Goal: Task Accomplishment & Management: Complete application form

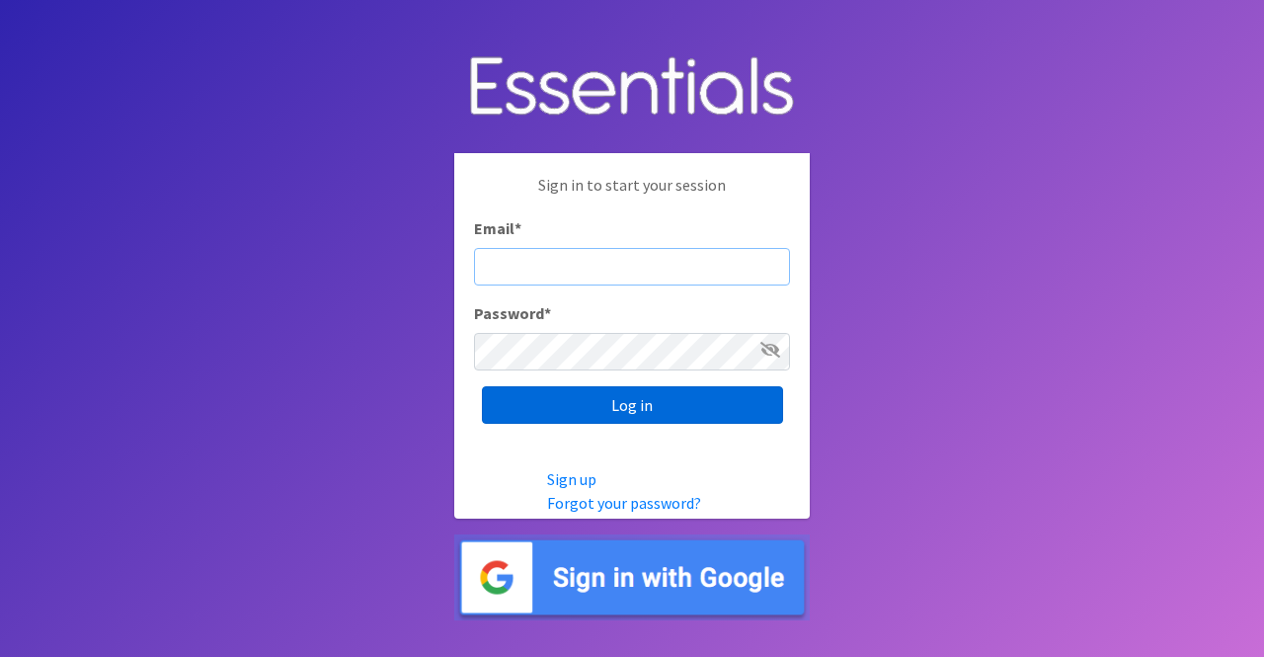
type input "nicole@momshelpingmoms.org"
click at [693, 396] on input "Log in" at bounding box center [632, 405] width 301 height 38
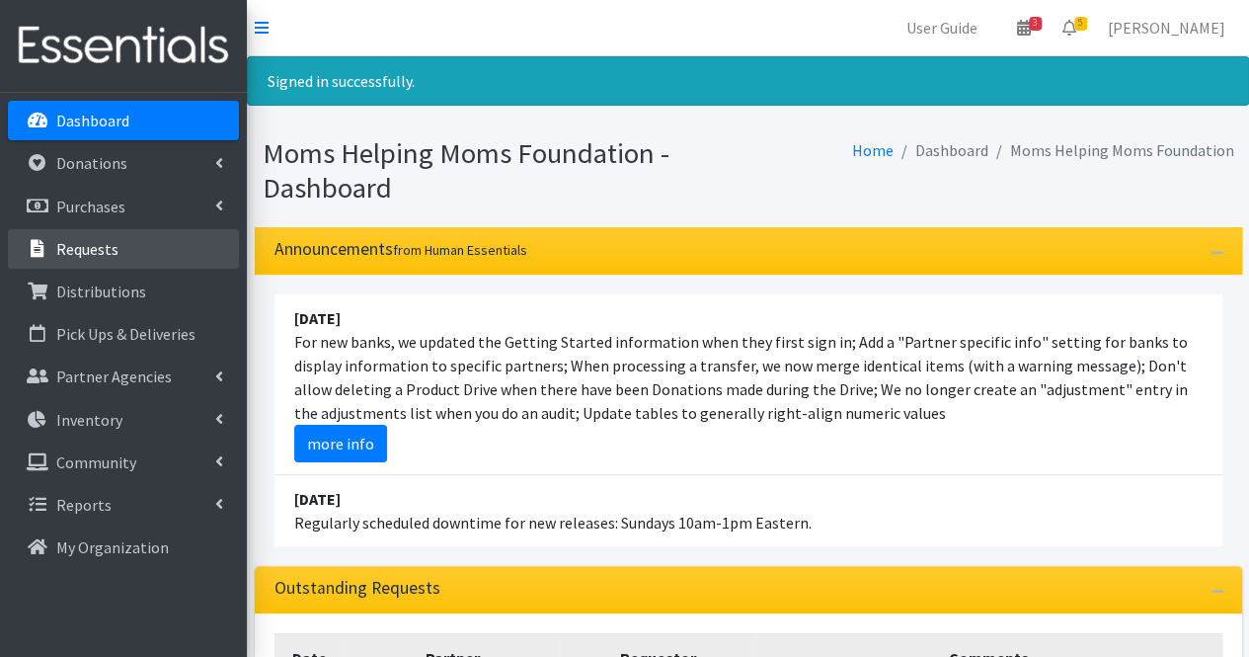
click at [101, 245] on p "Requests" at bounding box center [87, 249] width 62 height 20
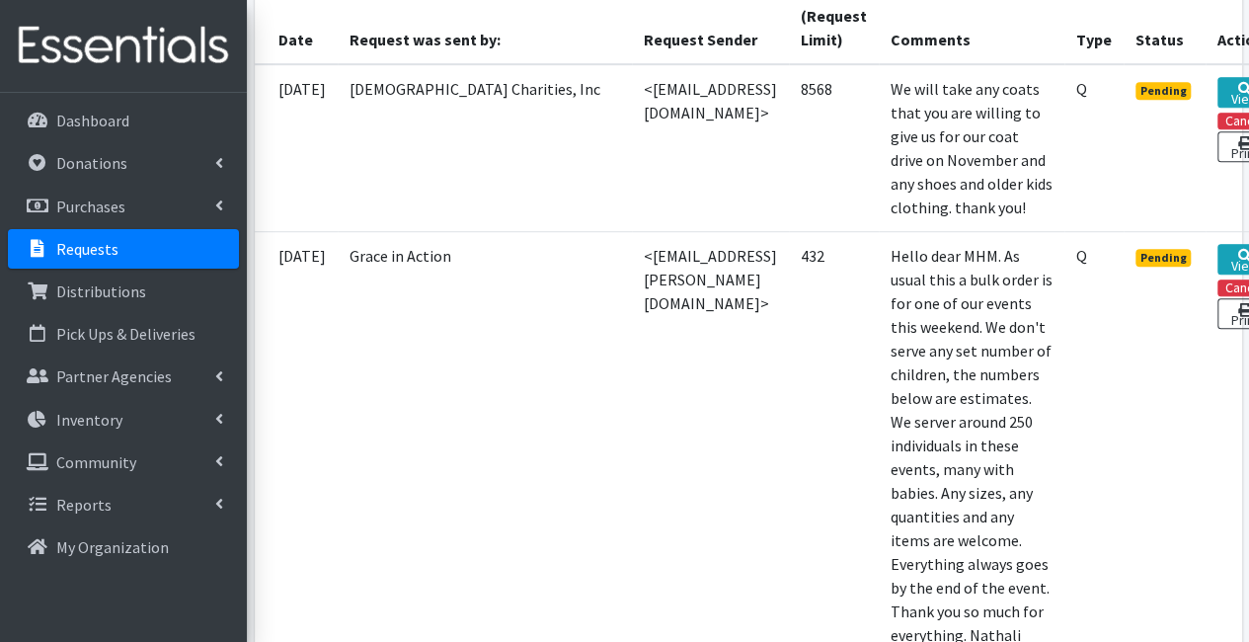
scroll to position [2065, 0]
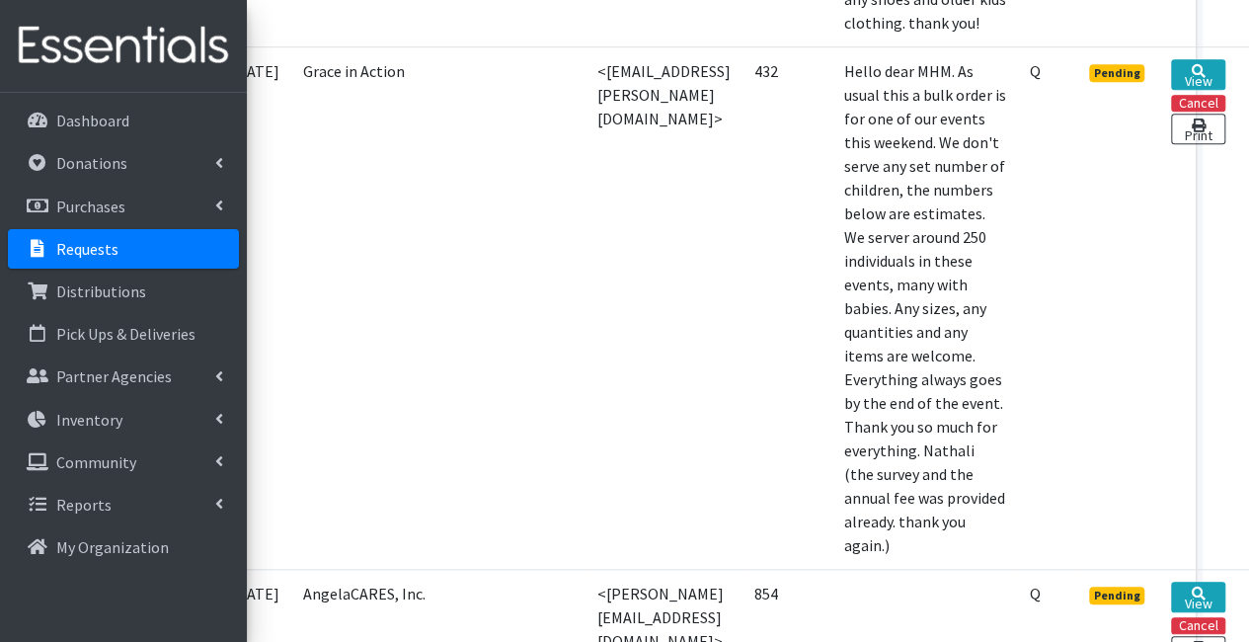
scroll to position [191, 126]
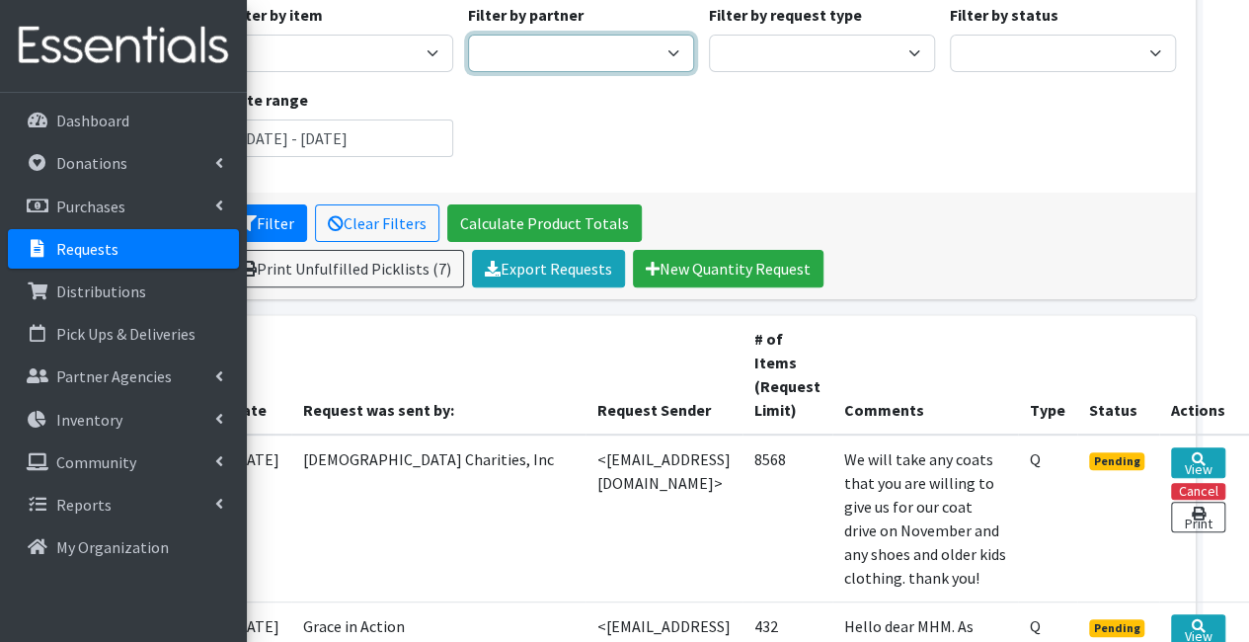
click at [543, 49] on select "A Better Choice Empowerment Center Acenda Integrated Health - FSC Acenda Integr…" at bounding box center [581, 54] width 226 height 38
select select "613"
click at [476, 61] on select "A Better Choice Empowerment Center Acenda Integrated Health - FSC Acenda Integr…" at bounding box center [581, 54] width 226 height 38
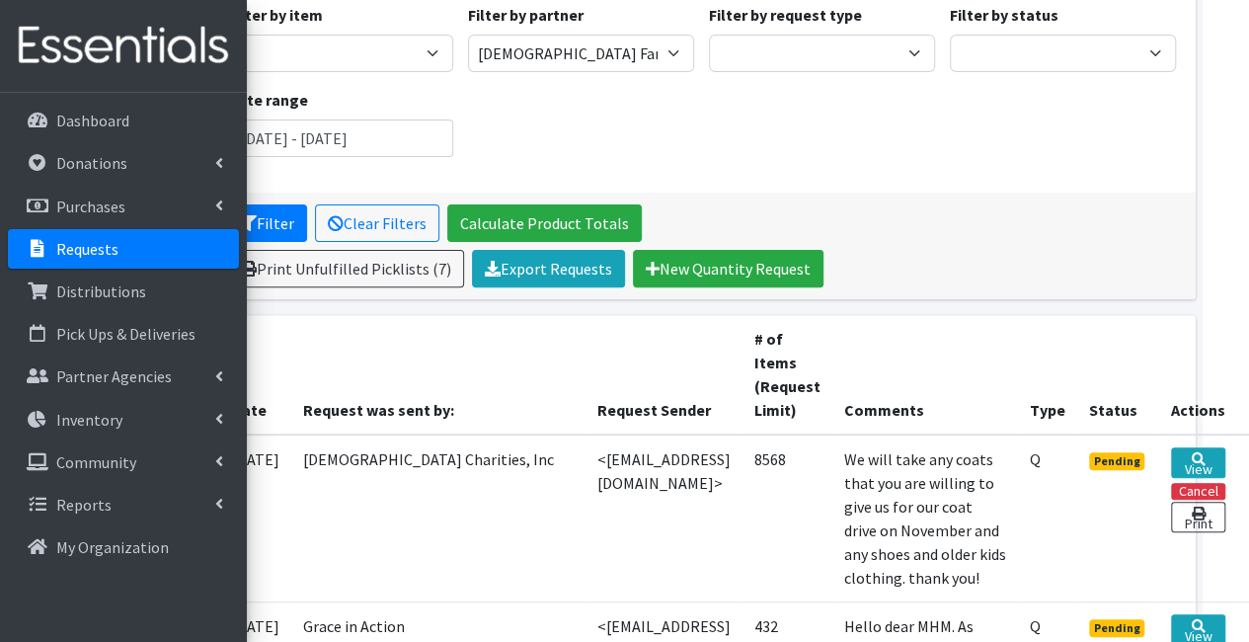
click at [305, 92] on div "Date range June 18, 2025 - September 18, 2025" at bounding box center [340, 122] width 241 height 69
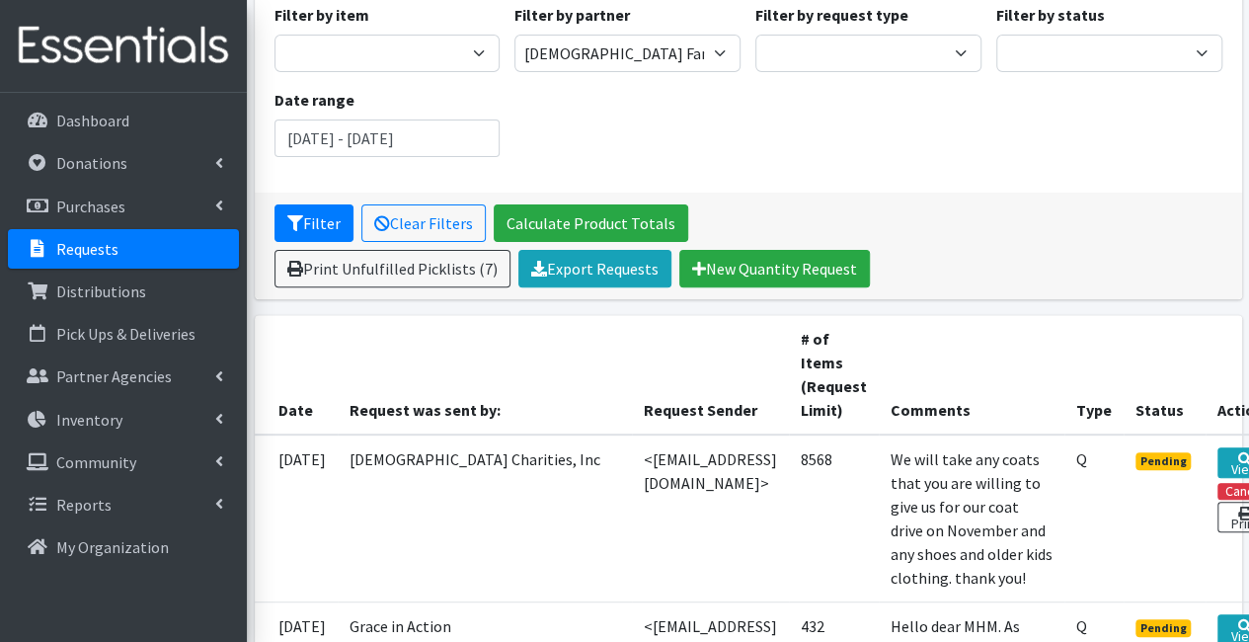
scroll to position [191, 0]
click at [320, 228] on button "Filter" at bounding box center [314, 223] width 79 height 38
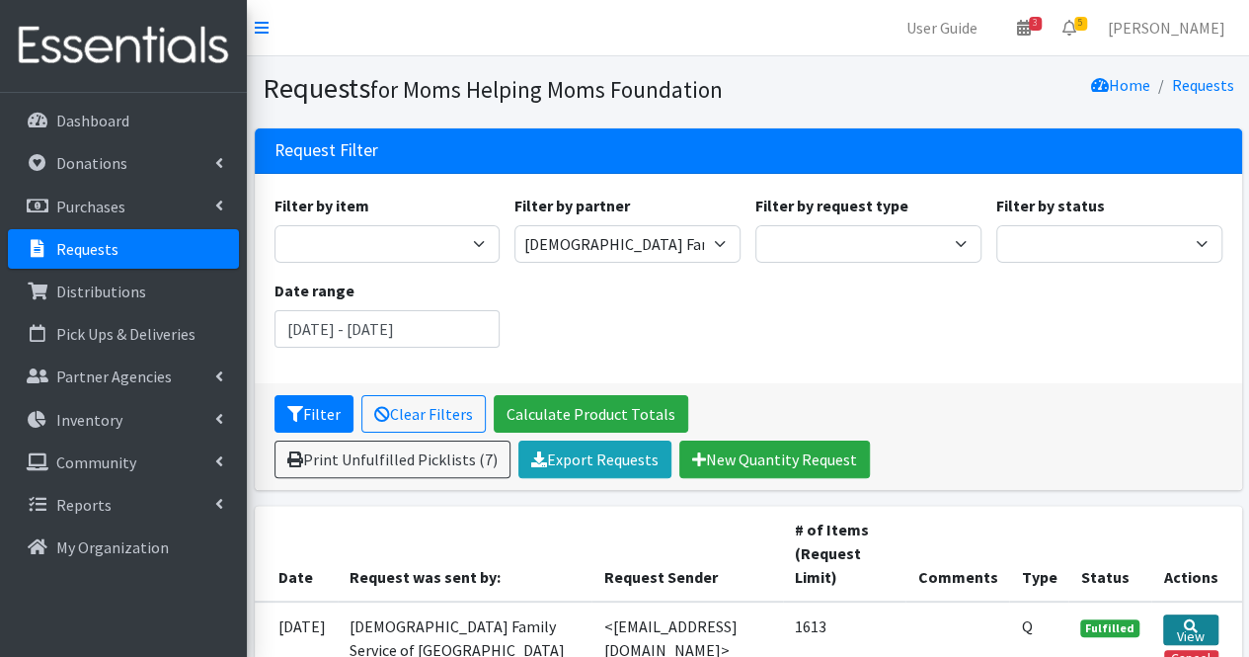
click at [1205, 614] on link "View" at bounding box center [1190, 629] width 55 height 31
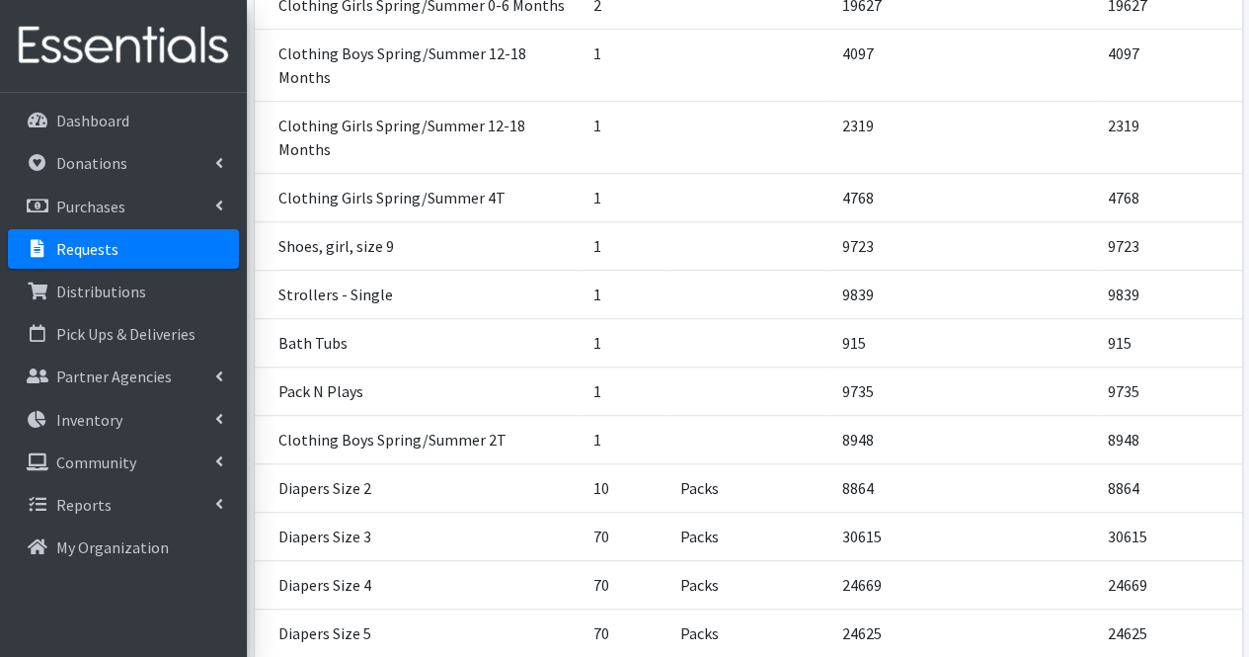
scroll to position [937, 0]
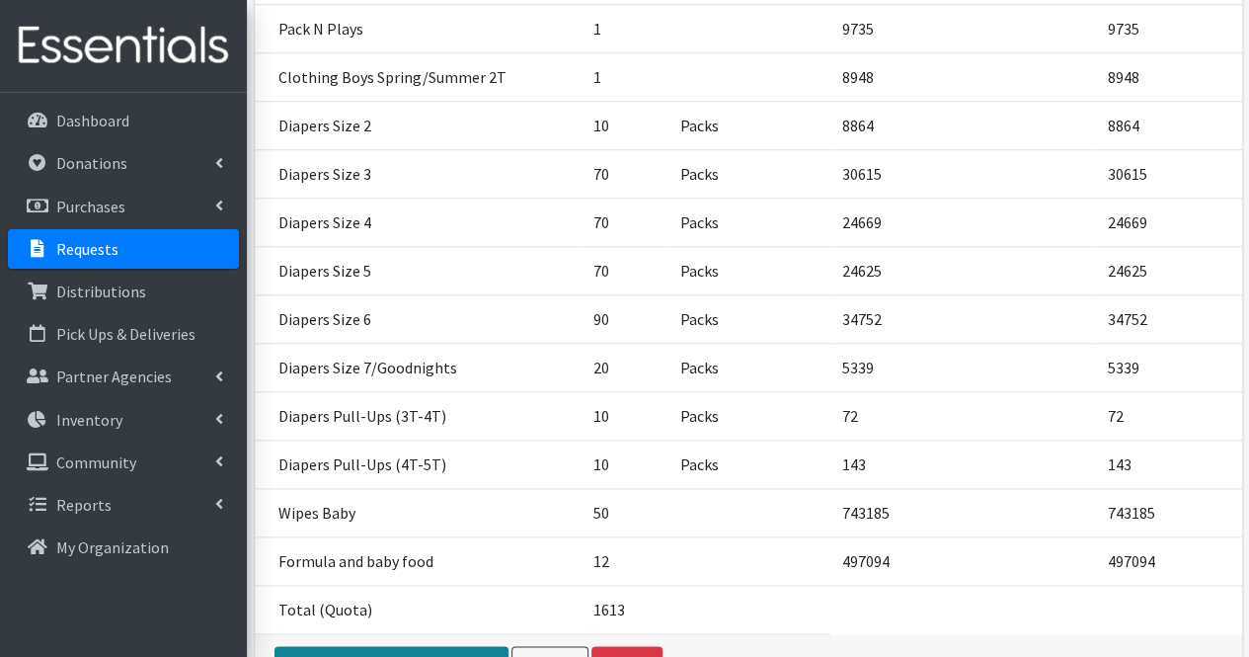
click at [415, 646] on link "View Associated Distribution" at bounding box center [392, 665] width 234 height 38
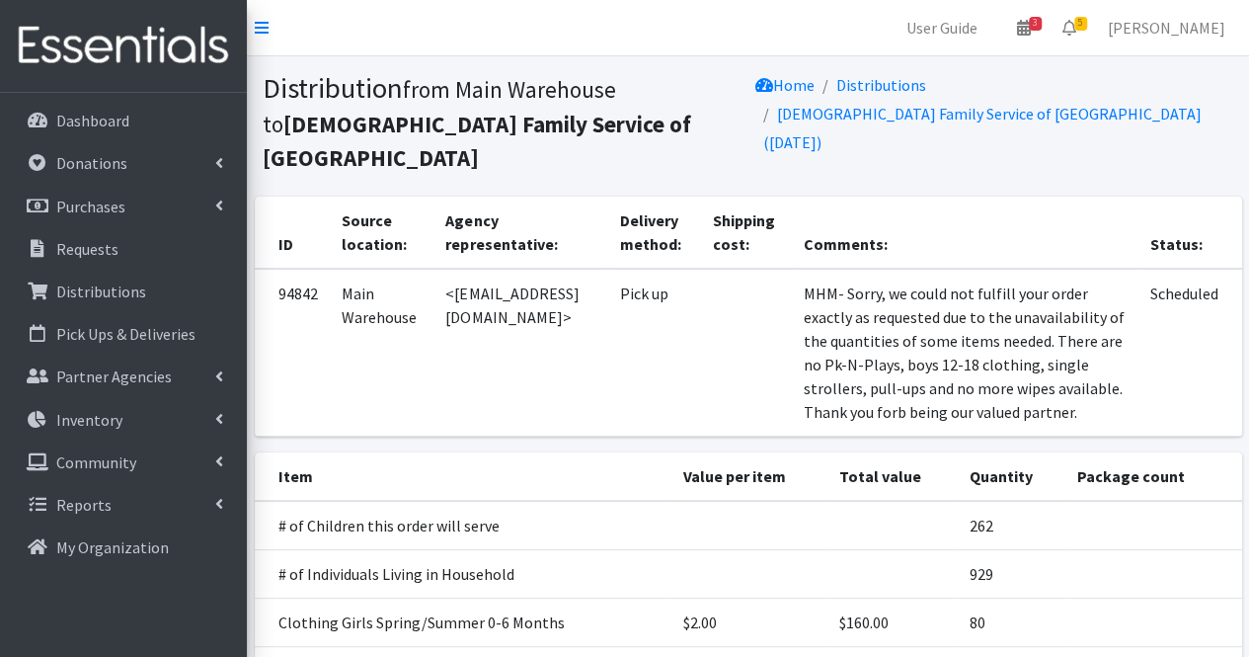
click at [779, 598] on td "$2.00" at bounding box center [750, 622] width 156 height 48
click at [1085, 598] on td at bounding box center [1153, 622] width 177 height 48
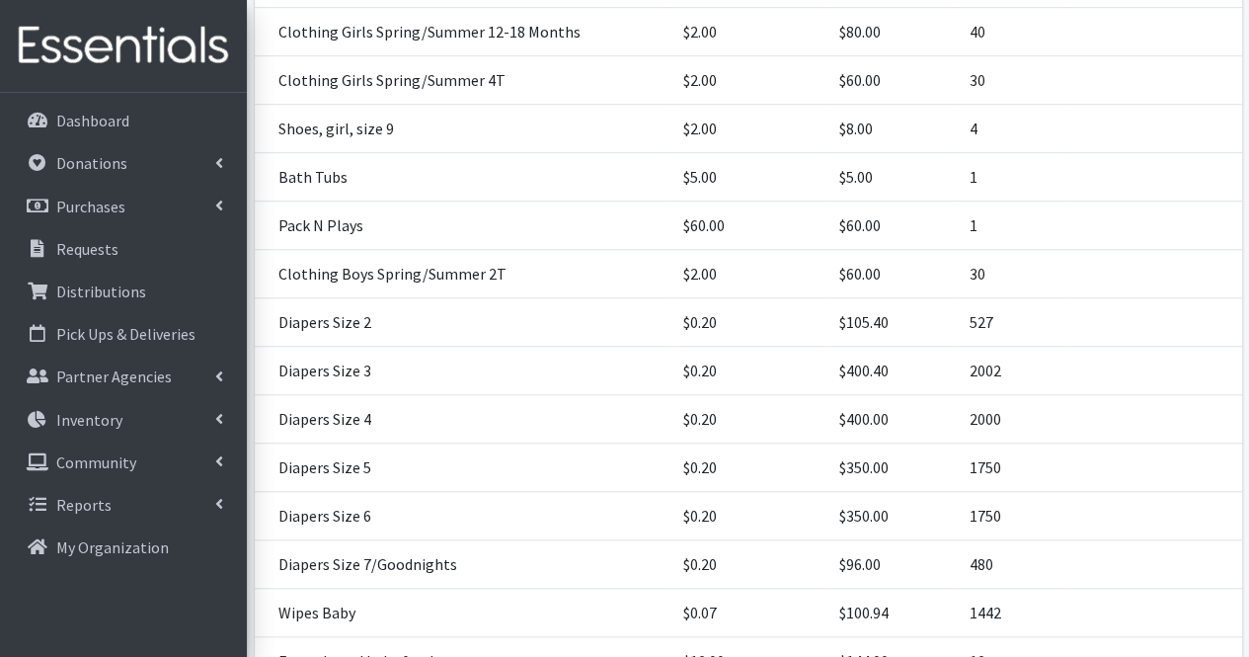
scroll to position [751, 0]
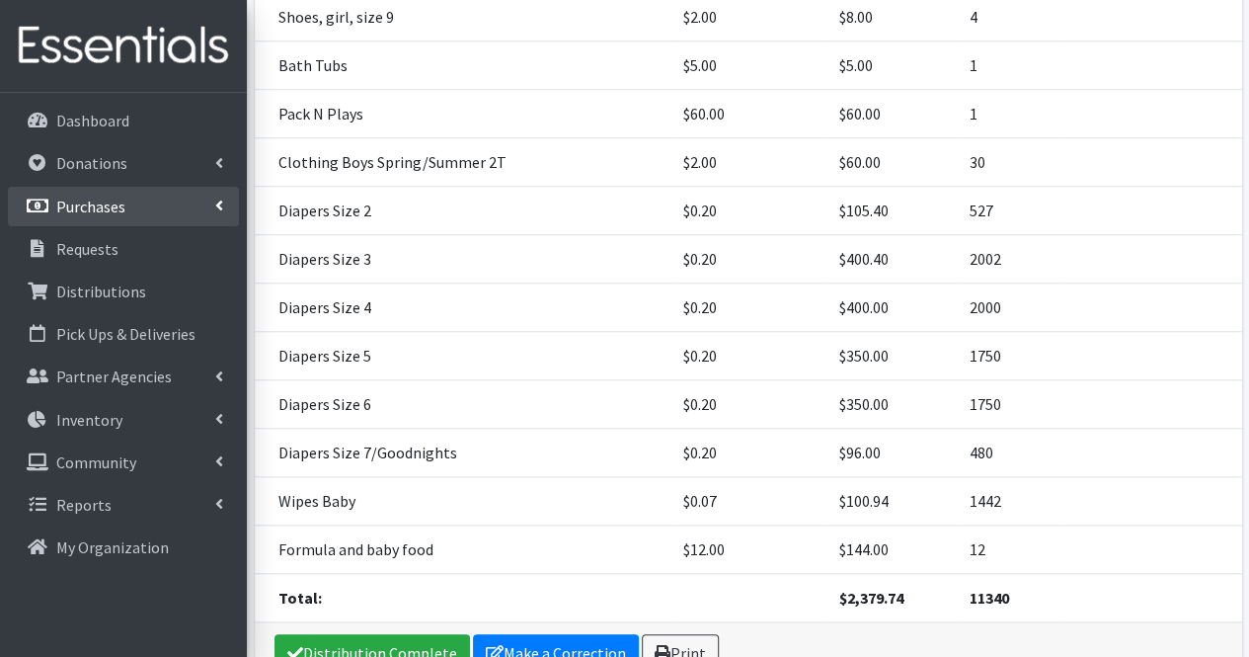
click at [108, 201] on p "Purchases" at bounding box center [90, 207] width 69 height 20
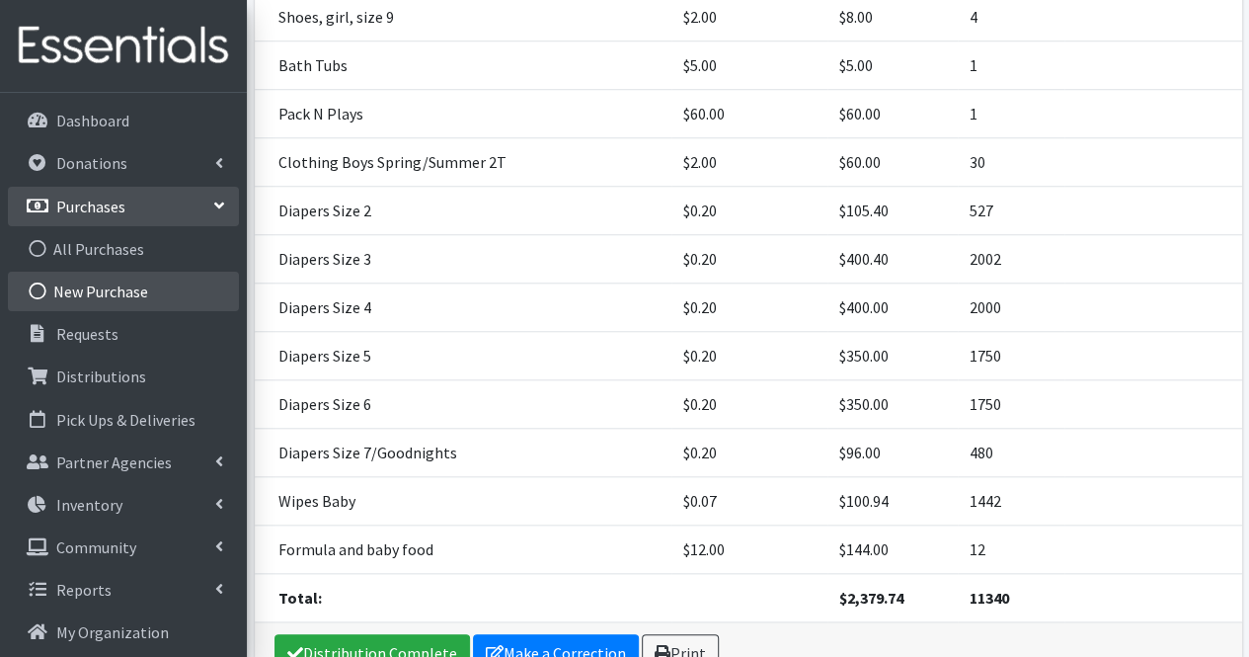
click at [127, 288] on link "New Purchase" at bounding box center [123, 292] width 231 height 40
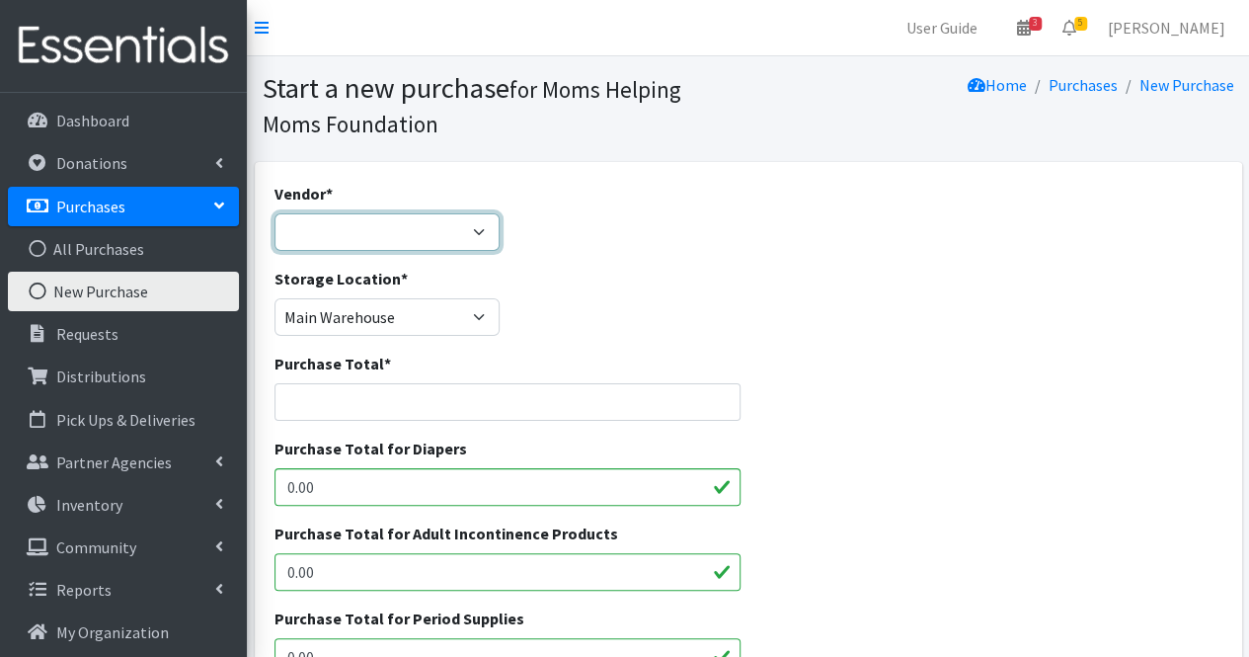
click at [401, 236] on select "Amazon Barnes & Noble Girls Helping Girls Period HDI Jubilee Sales McKesson Mer…" at bounding box center [388, 232] width 226 height 38
select select "283"
click at [275, 213] on select "Amazon Barnes & Noble Girls Helping Girls Period HDI Jubilee Sales McKesson Mer…" at bounding box center [388, 232] width 226 height 38
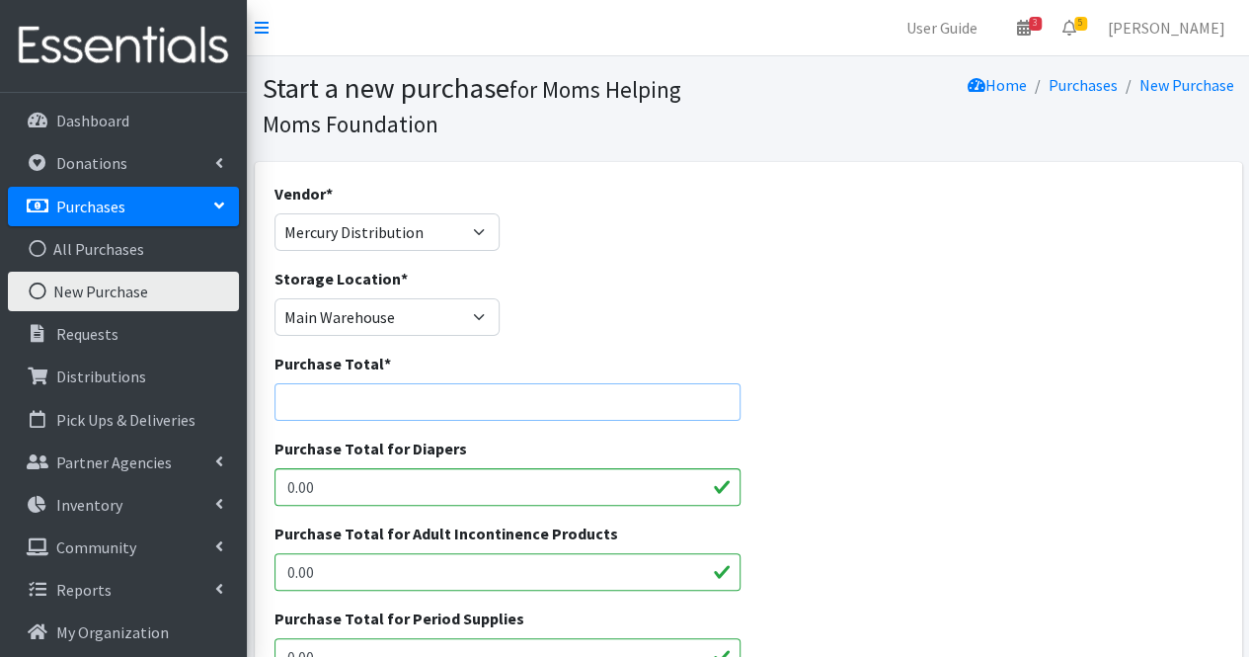
click at [323, 394] on input "Purchase Total *" at bounding box center [508, 402] width 467 height 38
type input "2227.80"
click at [895, 571] on div "Purchase Total for Adult Incontinence Products 0.00" at bounding box center [748, 563] width 963 height 85
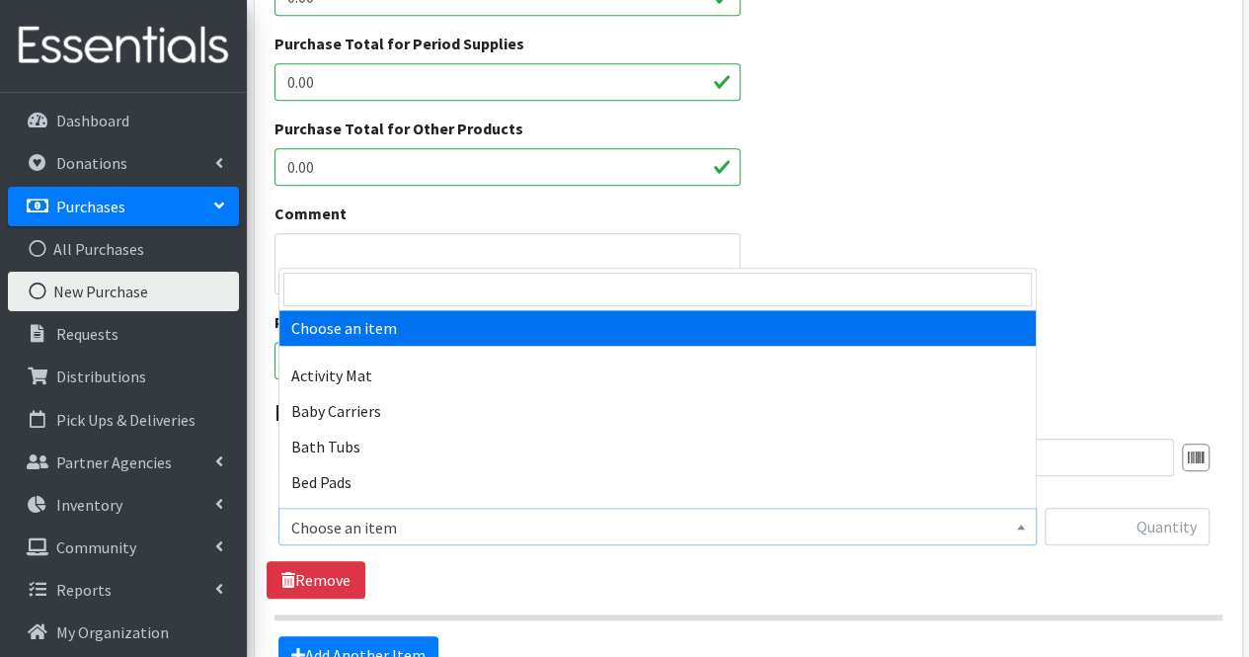
click at [903, 540] on span "Choose an item" at bounding box center [658, 527] width 758 height 38
click at [729, 285] on input "search" at bounding box center [657, 290] width 749 height 34
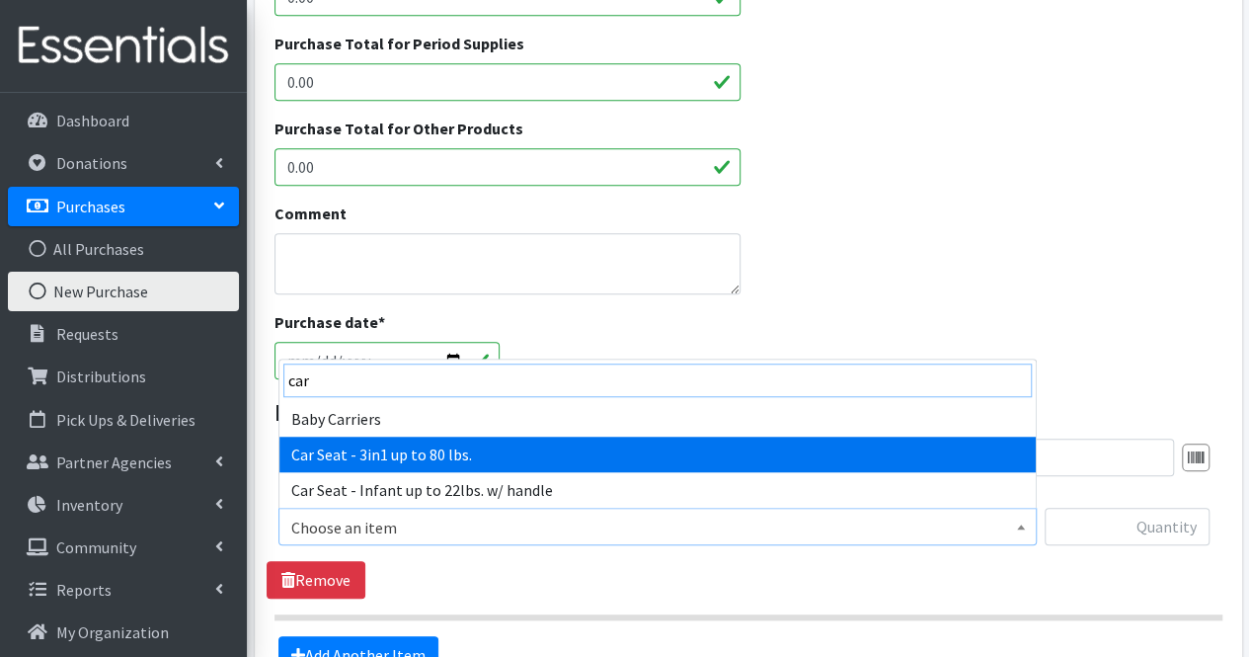
type input "car"
select select "11425"
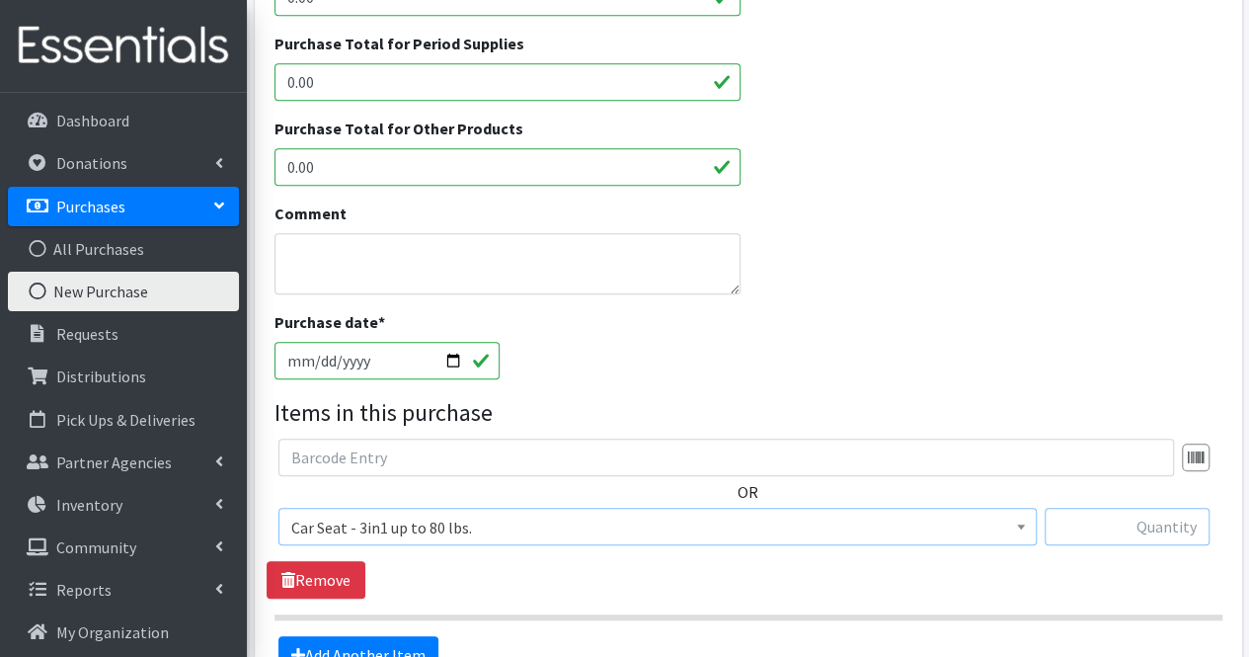
click at [1084, 525] on input "text" at bounding box center [1127, 527] width 165 height 38
type input "20"
click at [1021, 395] on legend "Items in this purchase" at bounding box center [749, 413] width 948 height 36
click at [609, 270] on textarea "Comment" at bounding box center [508, 263] width 467 height 61
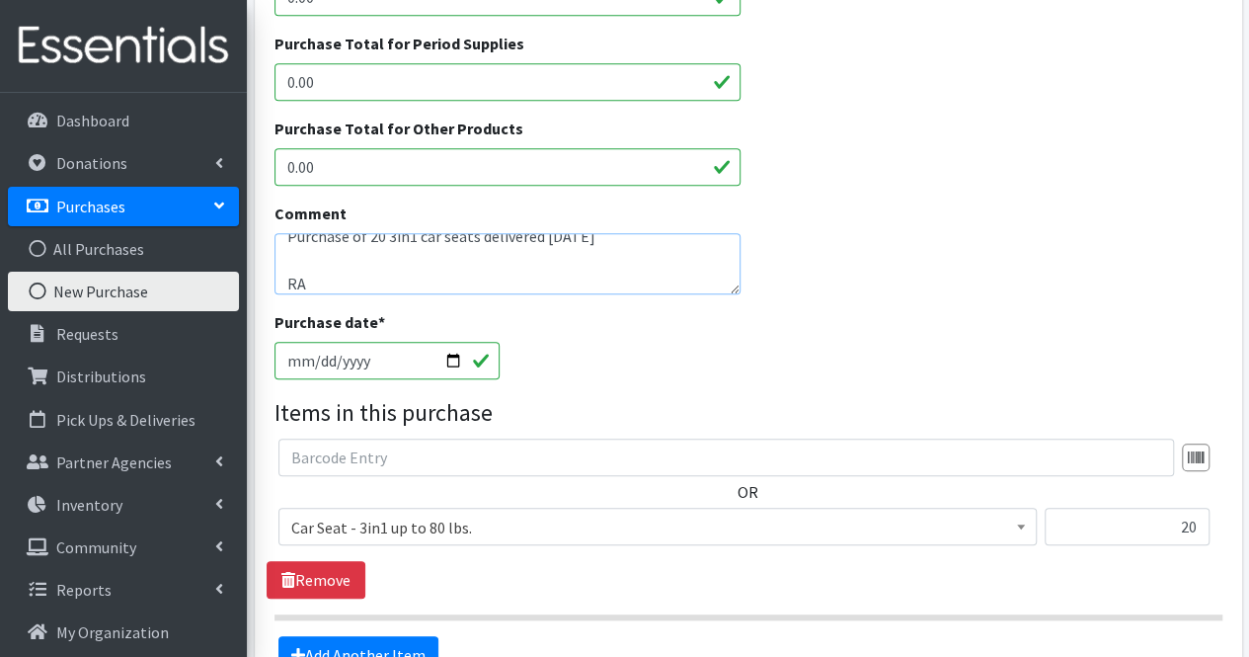
type textarea "Purchase of 20 3in1 car seats delivered [DATE] RA"
click at [328, 152] on input "0.00" at bounding box center [508, 167] width 467 height 38
type input "0"
type input "2227.80"
click at [961, 173] on div "Purchase Total for Other Products 2227.80" at bounding box center [748, 159] width 963 height 85
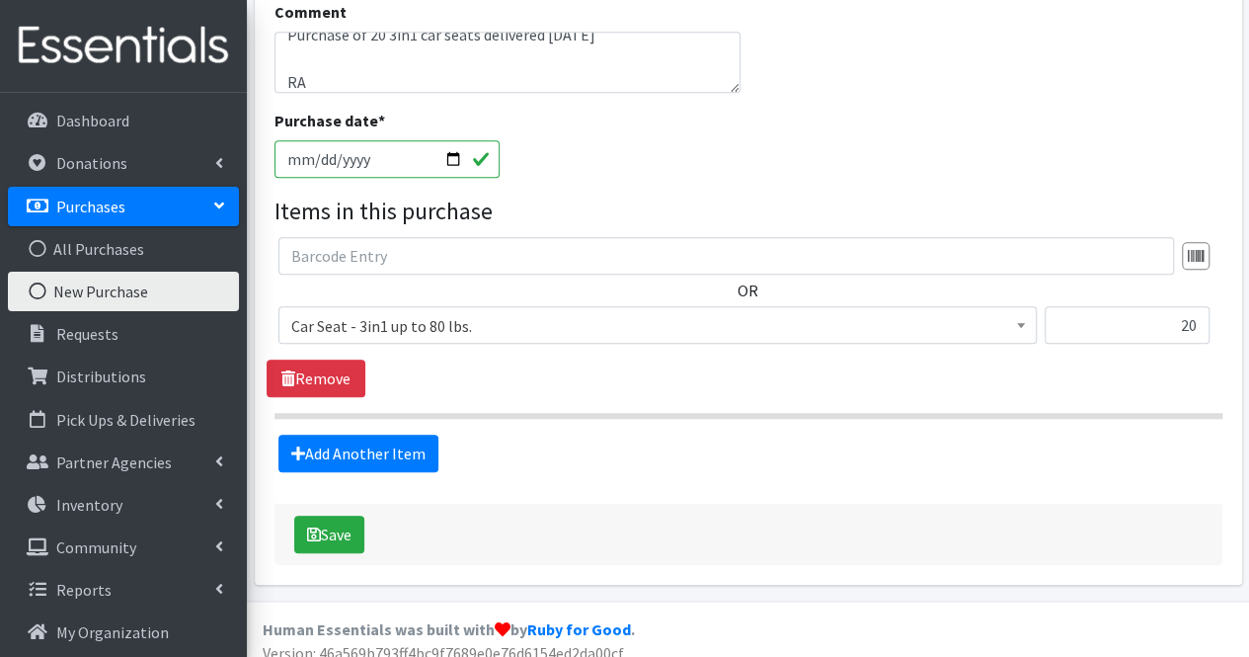
scroll to position [790, 0]
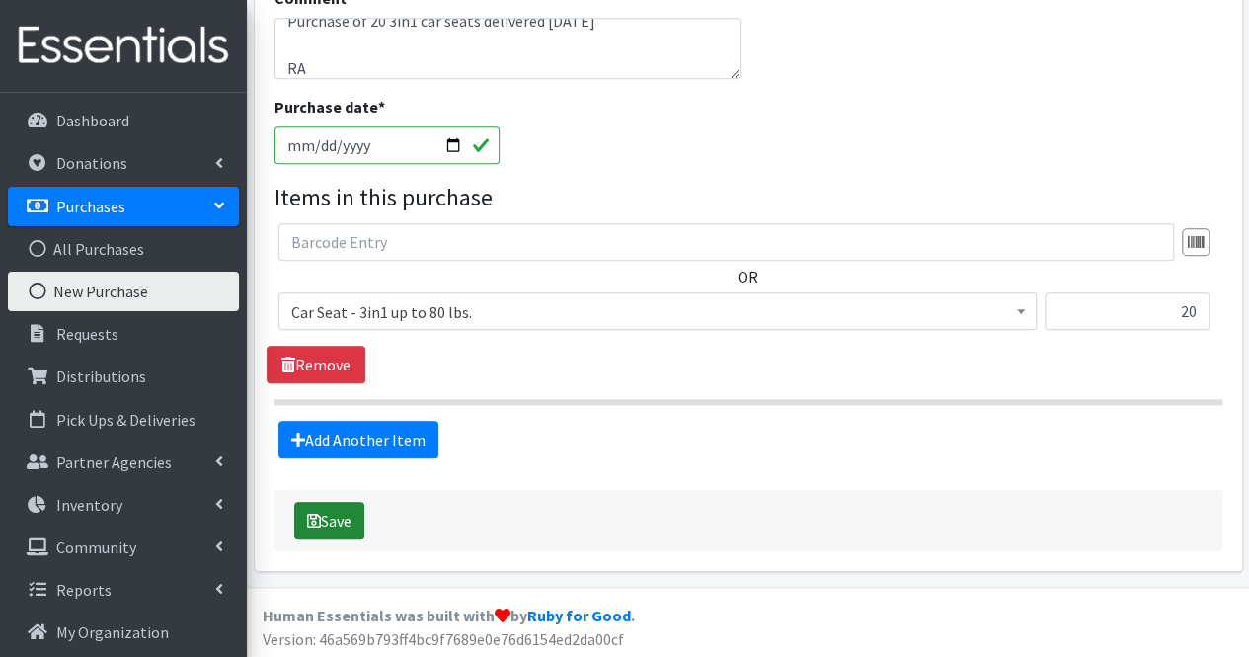
click at [344, 511] on button "Save" at bounding box center [329, 521] width 70 height 38
